Goal: Information Seeking & Learning: Learn about a topic

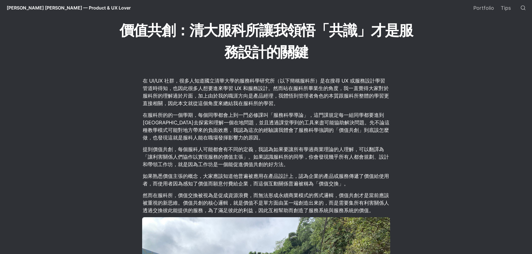
scroll to position [140, 0]
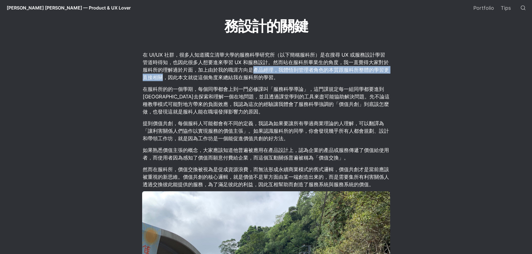
drag, startPoint x: 254, startPoint y: 71, endPoint x: 163, endPoint y: 78, distance: 90.9
click at [163, 78] on p "在 UI/UX 社群，很多人知道國立清華大學的服務科學研究所（以下簡稱服科所）是在搜尋 UX 或服務設計學習管道時得知，也因此很多人想要進來學習 UX 和服務…" at bounding box center [266, 66] width 248 height 32
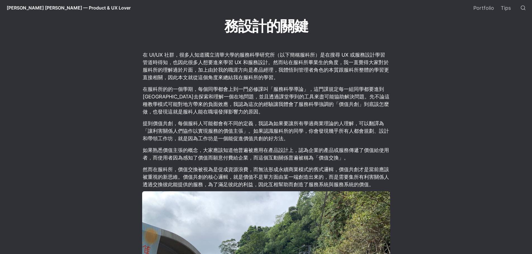
click at [209, 68] on p "在 UI/UX 社群，很多人知道國立清華大學的服務科學研究所（以下簡稱服科所）是在搜尋 UX 或服務設計學習管道時得知，也因此很多人想要進來學習 UX 和服務…" at bounding box center [266, 66] width 248 height 32
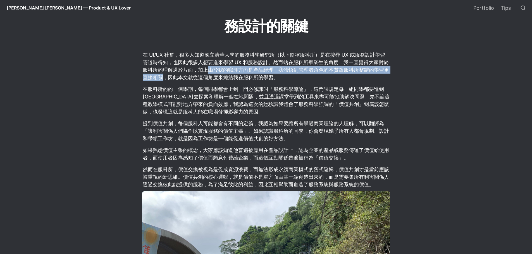
drag, startPoint x: 208, startPoint y: 70, endPoint x: 164, endPoint y: 79, distance: 44.4
click at [164, 79] on p "在 UI/UX 社群，很多人知道國立清華大學的服務科學研究所（以下簡稱服科所）是在搜尋 UX 或服務設計學習管道時得知，也因此很多人想要進來學習 UX 和服務…" at bounding box center [266, 66] width 248 height 32
copy p "由於我的職涯方向是產品經理，我體悟到管理者角色的本質跟服科所整體的學習更直接相關"
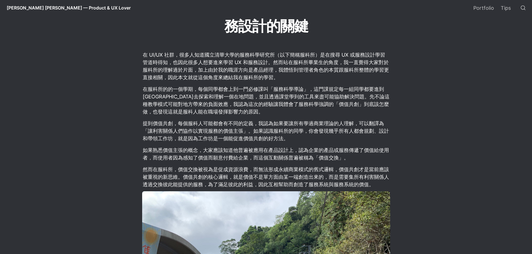
drag, startPoint x: 348, startPoint y: 102, endPoint x: 344, endPoint y: 102, distance: 3.6
click at [348, 102] on p "在服科所的的一個學期，每個同學都會上到一門必修課叫「服務科學導論」，這門課規定每一組同學都要進到[GEOGRAPHIC_DATA]去探索和理解一個在地問題，並…" at bounding box center [266, 101] width 248 height 32
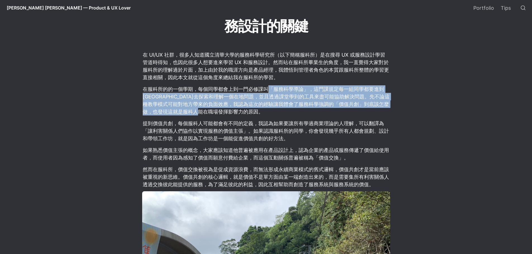
drag, startPoint x: 267, startPoint y: 91, endPoint x: 314, endPoint y: 110, distance: 50.1
click at [314, 110] on p "在服科所的的一個學期，每個同學都會上到一門必修課叫「服務科學導論」，這門課規定每一組同學都要進到[GEOGRAPHIC_DATA]去探索和理解一個在地問題，並…" at bounding box center [266, 101] width 248 height 32
copy p "「服務科學導論」，這門課規定每一組同學都要進到[GEOGRAPHIC_DATA]去探索和理解一個在地問題，並且透過課堂學到的工具來盡可能協助解決問題。先不論這…"
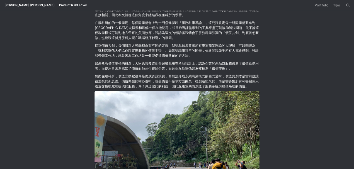
scroll to position [195, 0]
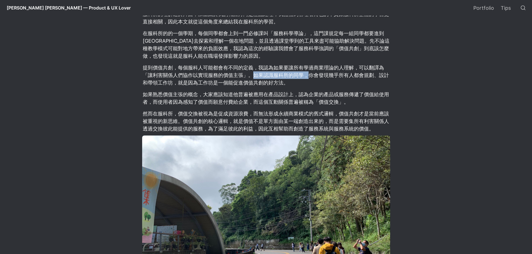
drag, startPoint x: 250, startPoint y: 76, endPoint x: 304, endPoint y: 74, distance: 54.7
click at [304, 74] on p "提到價值共創，每個服科人可能都會有不同的定義，我認為如果要讓所有學過商業理論的人理解，可以翻譯為「讓利害關係人們協作以實現服務的價值主張」。如果認識服科所的同…" at bounding box center [266, 75] width 248 height 24
click at [348, 74] on p "提到價值共創，每個服科人可能都會有不同的定義，我認為如果要讓所有學過商業理論的人理解，可以翻譯為「讓利害關係人們協作以實現服務的價值主張」。如果認識服科所的同…" at bounding box center [266, 75] width 248 height 24
click at [335, 80] on p "提到價值共創，每個服科人可能都會有不同的定義，我認為如果要讓所有學過商業理論的人理解，可以翻譯為「讓利害關係人們協作以實現服務的價值主張」。如果認識服科所的同…" at bounding box center [266, 75] width 248 height 24
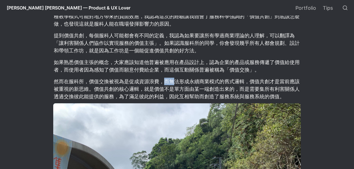
drag, startPoint x: 165, startPoint y: 81, endPoint x: 172, endPoint y: 81, distance: 7.6
click at [172, 81] on p "然而在服科所，價值交換被視為是促成資源浪費，而無法形成永續商業模式的舊式邏輯，價值共創才是當前應該被重視的新思維。價值共創的核心邏輯，就是價值不是單方面由某一…" at bounding box center [177, 89] width 248 height 24
click at [204, 83] on p "然而在服科所，價值交換被視為是促成資源浪費，而無法形成永續商業模式的舊式邏輯，價值共創才是當前應該被重視的新思維。價值共創的核心邏輯，就是價值不是單方面由某一…" at bounding box center [177, 89] width 248 height 24
drag, startPoint x: 191, startPoint y: 81, endPoint x: 218, endPoint y: 81, distance: 27.1
click at [218, 81] on p "然而在服科所，價值交換被視為是促成資源浪費，而無法形成永續商業模式的舊式邏輯，價值共創才是當前應該被重視的新思維。價值共創的核心邏輯，就是價值不是單方面由某一…" at bounding box center [177, 89] width 248 height 24
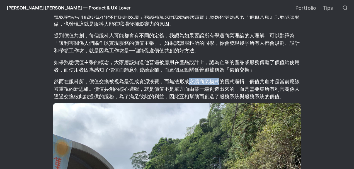
copy p "永續商業模式"
click at [233, 81] on p "然而在服科所，價值交換被視為是促成資源浪費，而無法形成永續商業模式的舊式邏輯，價值共創才是當前應該被重視的新思維。價值共創的核心邏輯，就是價值不是單方面由某一…" at bounding box center [177, 89] width 248 height 24
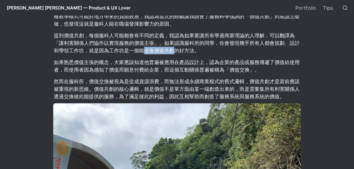
drag, startPoint x: 145, startPoint y: 51, endPoint x: 172, endPoint y: 51, distance: 26.8
click at [172, 51] on p "提到價值共創，每個服科人可能都會有不同的定義，我認為如果要讓所有學過商業理論的人理解，可以翻譯為「讓利害關係人們協作以實現服務的價值主張」。如果認識服科所的同…" at bounding box center [177, 43] width 248 height 24
copy p "促進價值共創"
click at [232, 86] on p "然而在服科所，價值交換被視為是促成資源浪費，而無法形成永續商業模式的舊式邏輯，價值共創才是當前應該被重視的新思維。價值共創的核心邏輯，就是價值不是單方面由某一…" at bounding box center [177, 89] width 248 height 24
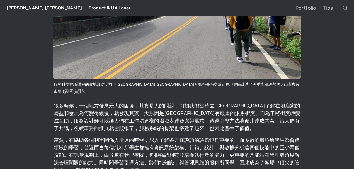
scroll to position [437, 0]
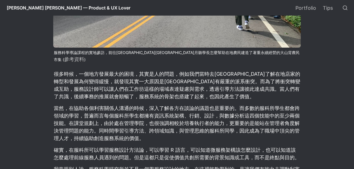
click at [168, 109] on p "當然，在協助各個利害關係人溝通的時候，深入了解各方在談論的議題也是重要的。而多數的服科所學生都會跨領域的學習，普遍而言每個服科所學生都擁有資訊系統架構、行銷、…" at bounding box center [177, 123] width 248 height 39
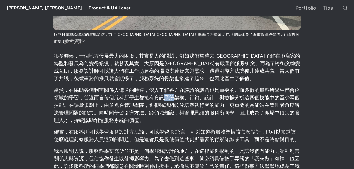
scroll to position [456, 0]
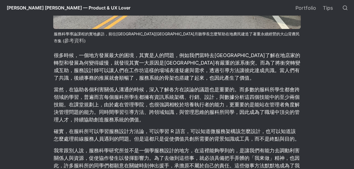
click at [169, 109] on p "當然，在協助各個利害關係人溝通的時候，深入了解各方在談論的議題也是重要的。而多數的服科所學生都會跨領域的學習，普遍而言每個服科所學生都擁有資訊系統架構、行銷、…" at bounding box center [177, 104] width 248 height 39
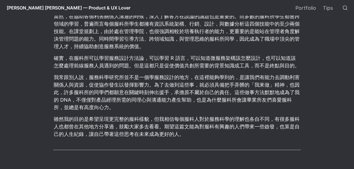
scroll to position [530, 0]
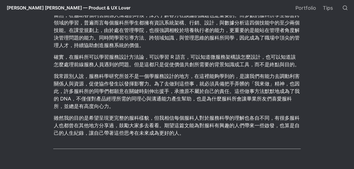
click at [241, 72] on p "我常跟別人說，服務科學研究所並不是一個學服務設計的地方，在這裡能夠學到的，是讓我們有能力去調動利害關係人與資源，促使協作發生以發揮影響力。為了去做到這些事，就…" at bounding box center [177, 91] width 248 height 39
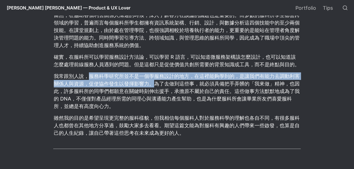
drag, startPoint x: 89, startPoint y: 71, endPoint x: 155, endPoint y: 76, distance: 66.1
click at [155, 76] on p "我常跟別人說，服務科學研究所並不是一個學服務設計的地方，在這裡能夠學到的，是讓我們有能力去調動利害關係人與資源，促使協作發生以發揮影響力。為了去做到這些事，就…" at bounding box center [177, 91] width 248 height 39
copy p "服務科學研究所並不是一個學服務設計的地方，在這裡能夠學到的，是讓我們有能力去調動利害關係人與資源，促使協作發生以發揮影響力。"
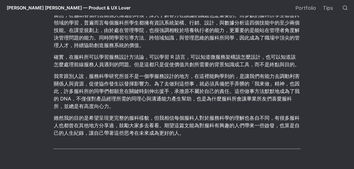
click at [225, 95] on p "我常跟別人說，服務科學研究所並不是一個學服務設計的地方，在這裡能夠學到的，是讓我們有能力去調動利害關係人與資源，促使協作發生以發揮影響力。為了去做到這些事，就…" at bounding box center [177, 91] width 248 height 39
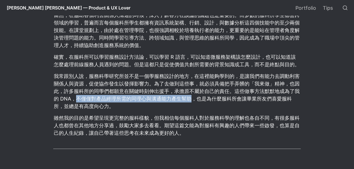
drag, startPoint x: 77, startPoint y: 92, endPoint x: 190, endPoint y: 91, distance: 113.6
click at [190, 91] on p "我常跟別人說，服務科學研究所並不是一個學服務設計的地方，在這裡能夠學到的，是讓我們有能力去調動利害關係人與資源，促使協作發生以發揮影響力。為了去做到這些事，就…" at bounding box center [177, 91] width 248 height 39
copy p "不僅僅對產品經理所需的同理心與溝通能力產生幫助"
click at [104, 94] on p "我常跟別人說，服務科學研究所並不是一個學服務設計的地方，在這裡能夠學到的，是讓我們有能力去調動利害關係人與資源，促使協作發生以發揮影響力。為了去做到這些事，就…" at bounding box center [177, 91] width 248 height 39
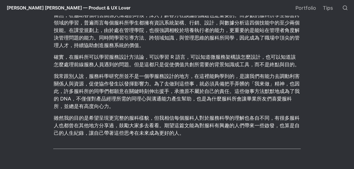
click at [134, 114] on p "雖然我的目的是希望呈現更完整的服科樣貌，但我相信每個服科人對於服務科學的理解也各自不同，有很多服科人也都曾在其他地方分享過，鼓勵大家多去看看。期望這篇文能為對…" at bounding box center [177, 126] width 248 height 24
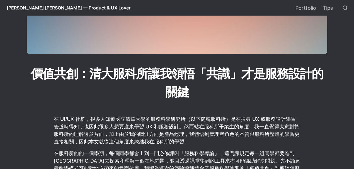
scroll to position [0, 0]
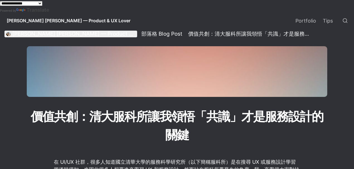
click at [68, 34] on div "[PERSON_NAME] [PERSON_NAME] — Product & UX Lover" at bounding box center [73, 34] width 123 height 7
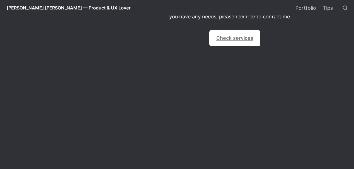
scroll to position [563, 0]
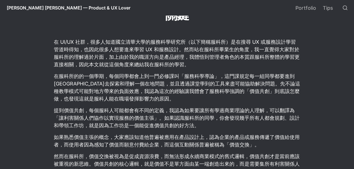
scroll to position [199, 0]
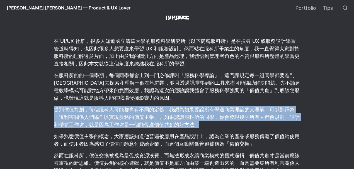
drag, startPoint x: 55, startPoint y: 110, endPoint x: 205, endPoint y: 124, distance: 151.1
click at [205, 124] on p "提到價值共創，每個服科人可能都會有不同的定義，我認為如果要讓所有學過商業理論的人理解，可以翻譯為「讓利害關係人們協作以實現服務的價值主張」。如果認識服科所的同…" at bounding box center [177, 117] width 248 height 24
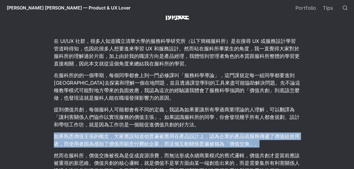
drag, startPoint x: 55, startPoint y: 136, endPoint x: 265, endPoint y: 142, distance: 209.9
click at [265, 142] on p "如果熟悉價值主張的概念，大家應該知道他普遍被應用在產品設計上，認為企業的產品或服務傳遞了價值給使用者，而使用者因為感知了價值而願意付費給企業，而這個互動關係普…" at bounding box center [177, 140] width 248 height 17
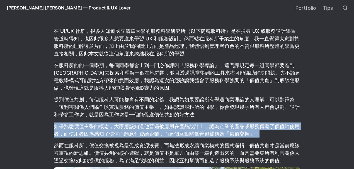
scroll to position [255, 0]
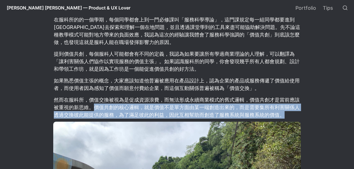
drag, startPoint x: 94, startPoint y: 107, endPoint x: 290, endPoint y: 114, distance: 196.6
click at [290, 114] on p "然而在服科所，價值交換被視為是促成資源浪費，而無法形成永續商業模式的舊式邏輯，價值共創才是當前應該被重視的新思維。價值共創的核心邏輯，就是價值不是單方面由某一…" at bounding box center [177, 107] width 248 height 24
copy p "價值共創的核心邏輯，就是價值不是單方面由某一端創造出來的，而是需要集所有利害關係人透過交換彼此能提供的服務，為了滿足彼此的利益，因此互相幫助而創造了服務系統與…"
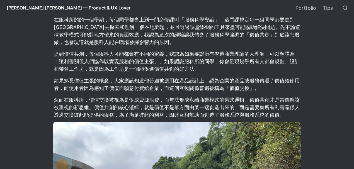
click at [133, 102] on p "然而在服科所，價值交換被視為是促成資源浪費，而無法形成永續商業模式的舊式邏輯，價值共創才是當前應該被重視的新思維。價值共創的核心邏輯，就是價值不是單方面由某一…" at bounding box center [177, 107] width 248 height 24
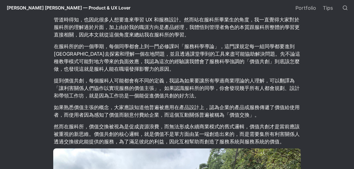
scroll to position [218, 0]
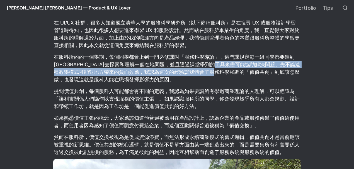
drag, startPoint x: 244, startPoint y: 66, endPoint x: 247, endPoint y: 69, distance: 4.6
click at [247, 69] on p "在服科所的的一個學期，每個同學都會上到一門必修課叫「服務科學導論」，這門課規定每一組同學都要進到[GEOGRAPHIC_DATA]去探索和理解一個在地問題，並…" at bounding box center [177, 68] width 248 height 32
click at [228, 74] on p "在服科所的的一個學期，每個同學都會上到一門必修課叫「服務科學導論」，這門課規定每一組同學都要進到[GEOGRAPHIC_DATA]去探索和理解一個在地問題，並…" at bounding box center [177, 68] width 248 height 32
